Goal: Navigation & Orientation: Understand site structure

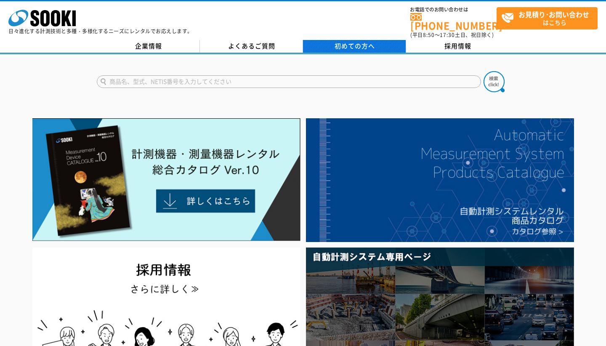
click at [344, 41] on span "初めての方へ" at bounding box center [355, 45] width 40 height 9
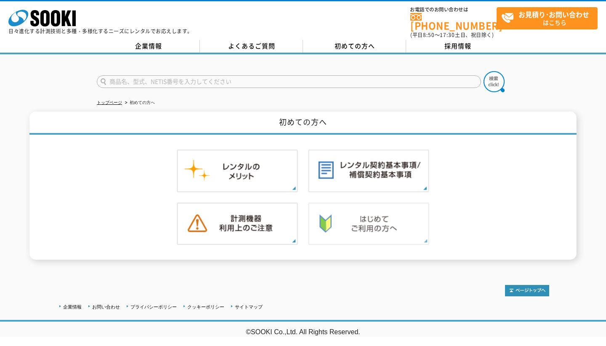
click at [352, 213] on img at bounding box center [368, 224] width 121 height 43
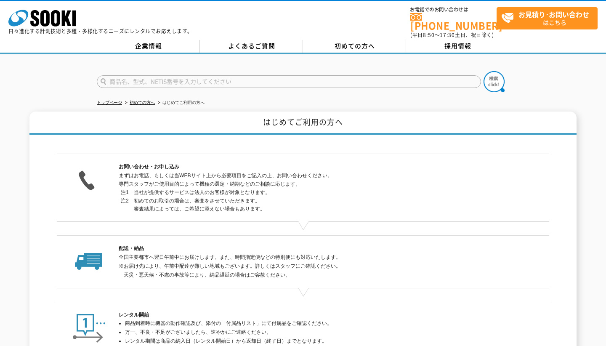
click at [265, 34] on div "株式会社 ソーキ spMenu 日々進化する計測技術と多種・多様化するニーズにレンタルでお応えします。 お電話でのお問い合わせは 0120-856-990 (…" at bounding box center [303, 27] width 606 height 54
click at [263, 40] on link "よくあるご質問" at bounding box center [251, 46] width 103 height 13
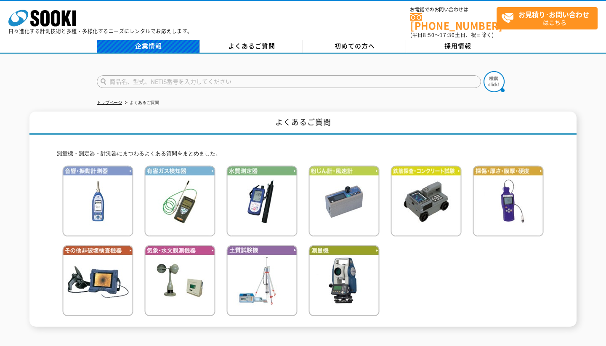
click at [154, 40] on link "企業情報" at bounding box center [148, 46] width 103 height 13
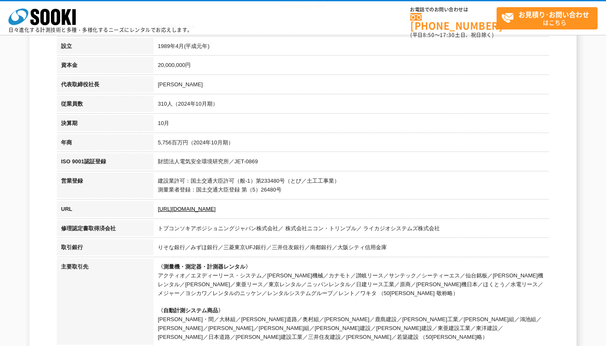
scroll to position [168, 0]
